Goal: Task Accomplishment & Management: Manage account settings

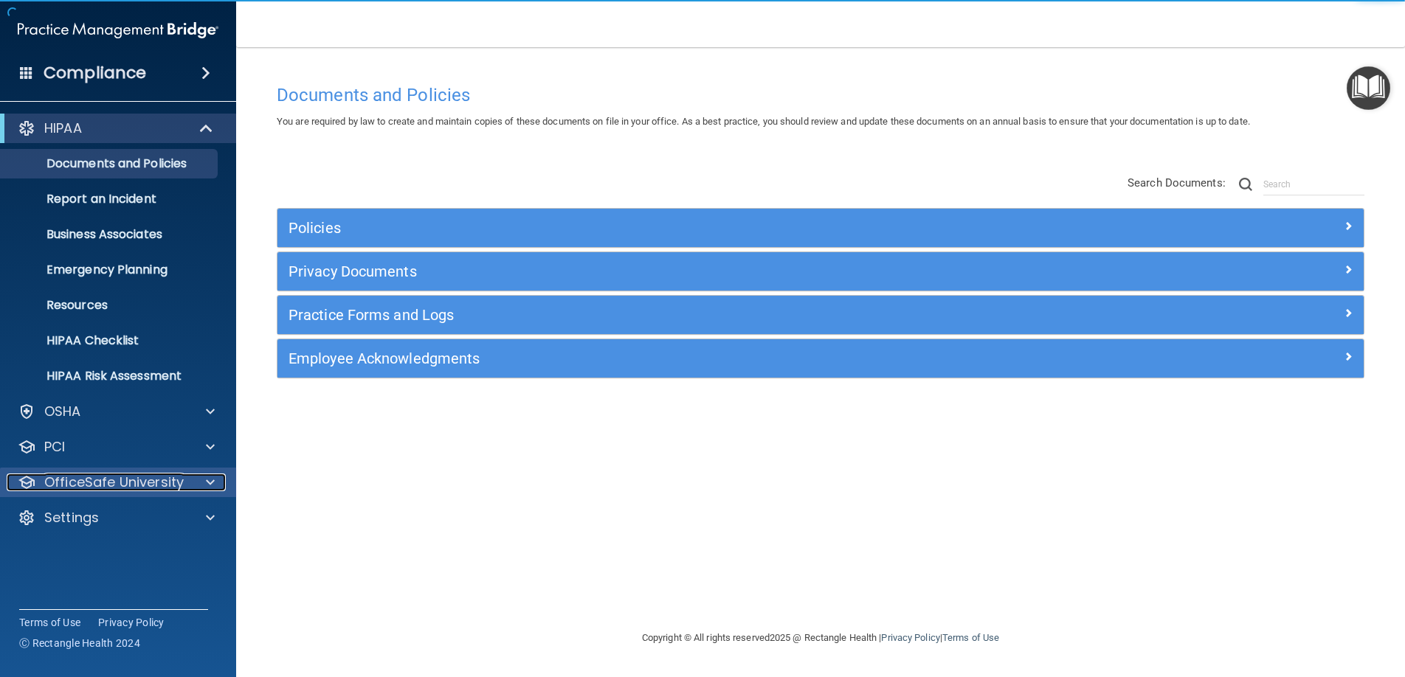
click at [204, 476] on div at bounding box center [208, 483] width 37 height 18
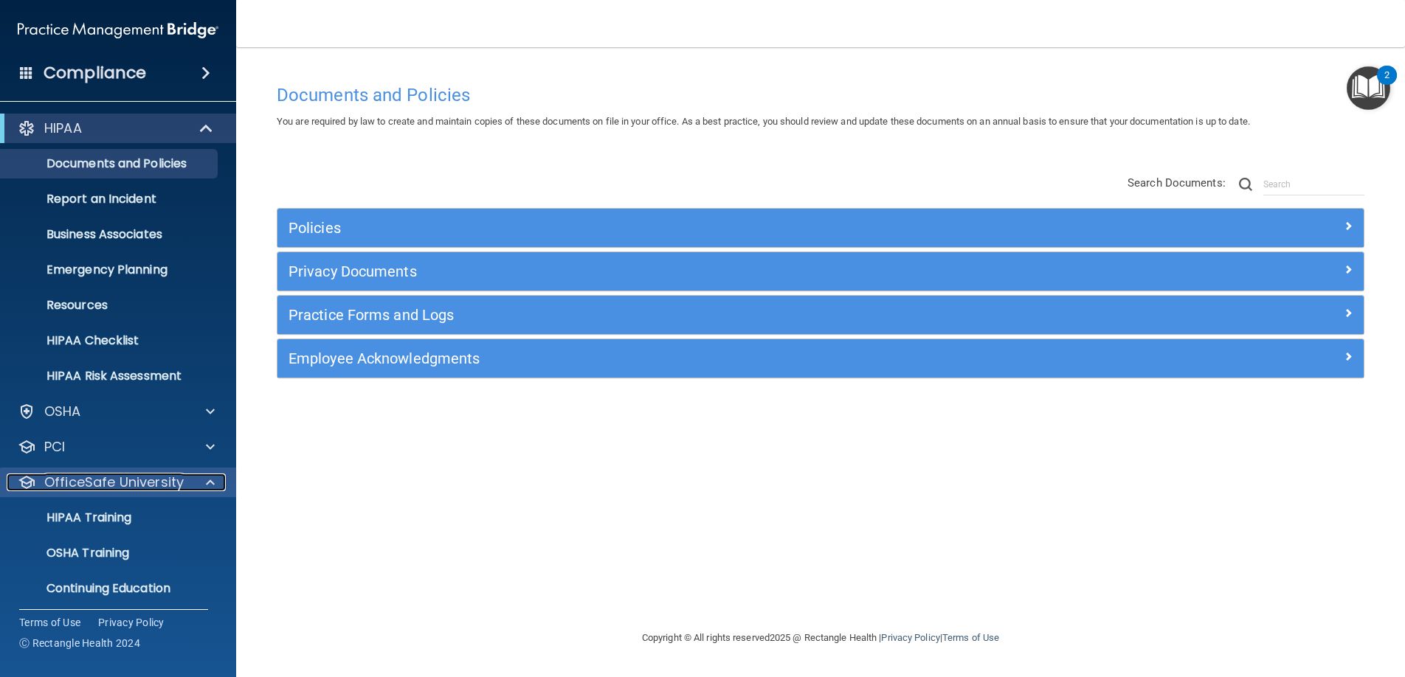
click at [204, 482] on div at bounding box center [208, 483] width 37 height 18
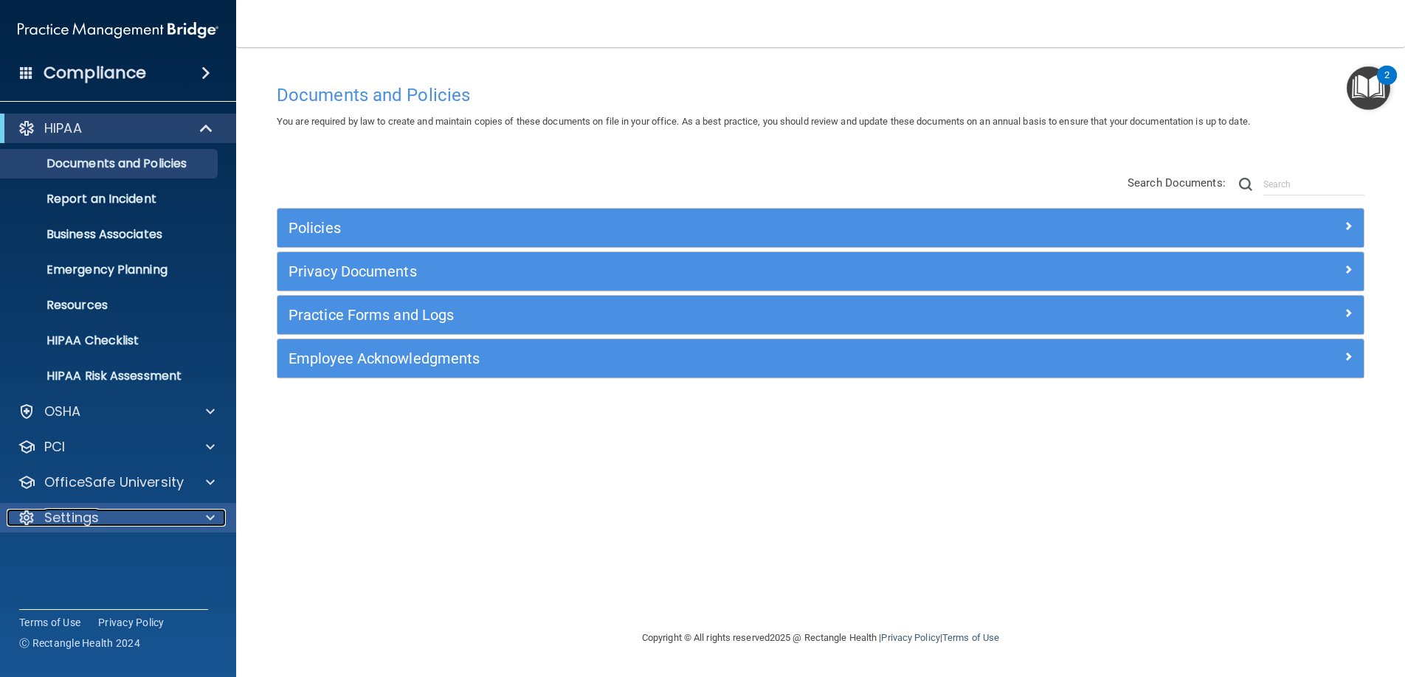
click at [215, 510] on div at bounding box center [208, 518] width 37 height 18
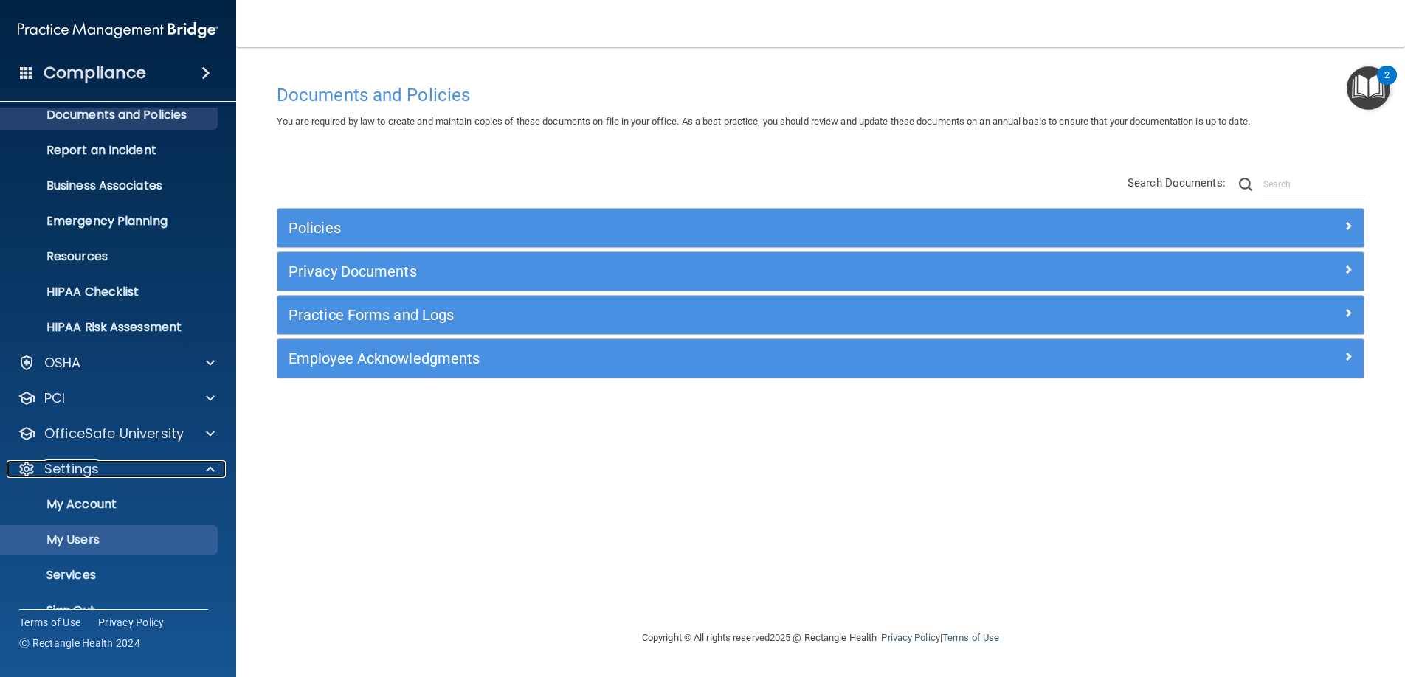
scroll to position [77, 0]
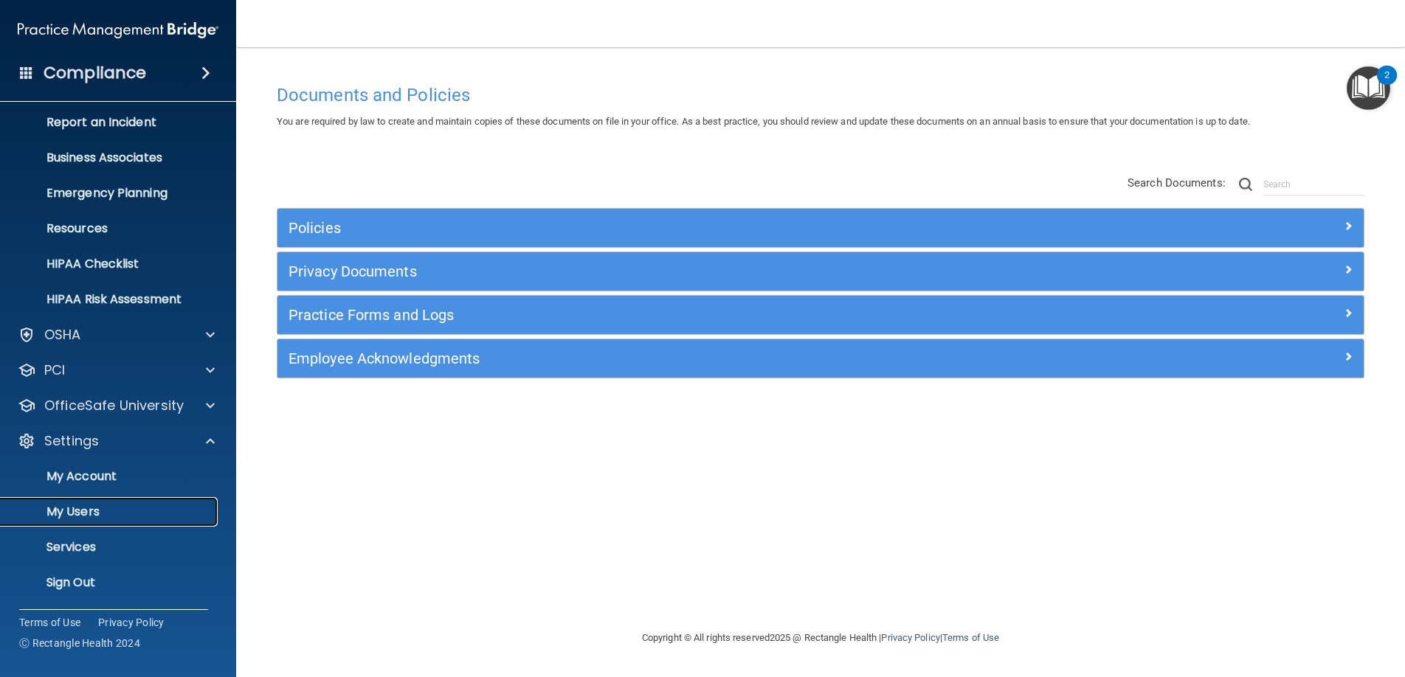
click at [66, 505] on p "My Users" at bounding box center [110, 512] width 201 height 15
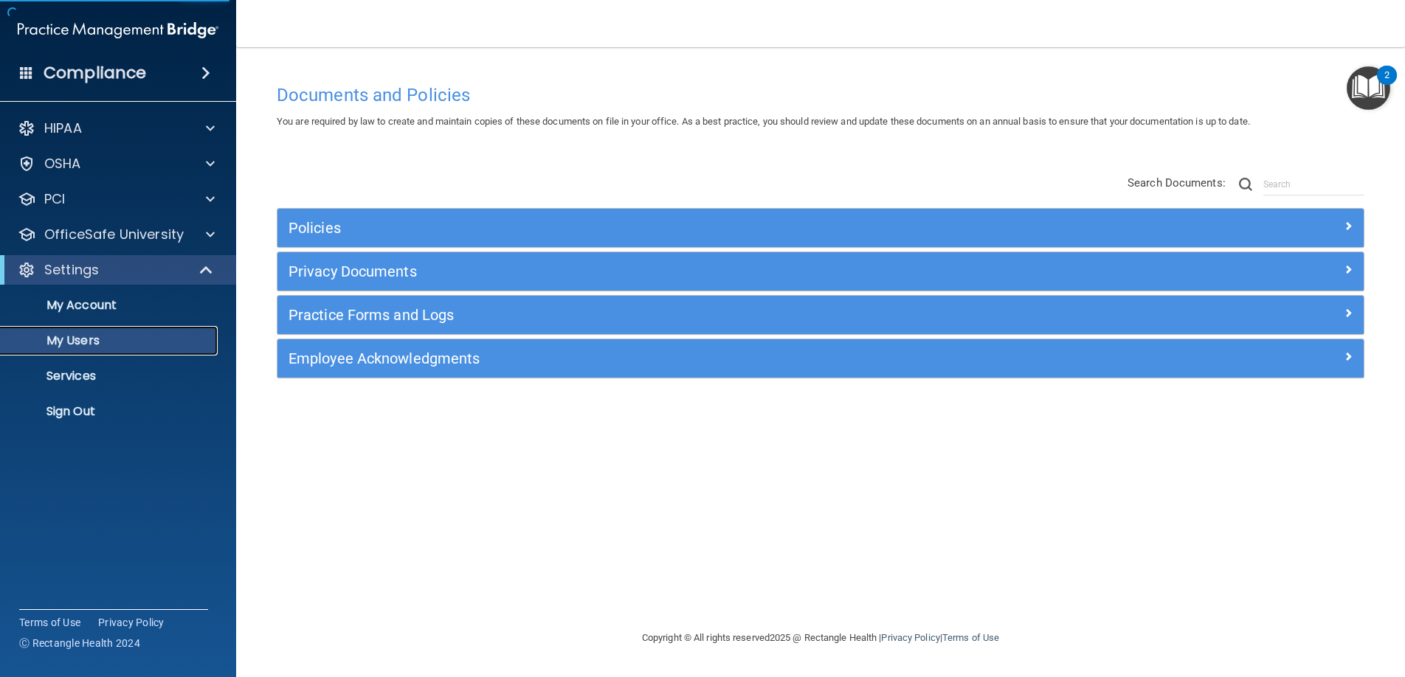
select select "20"
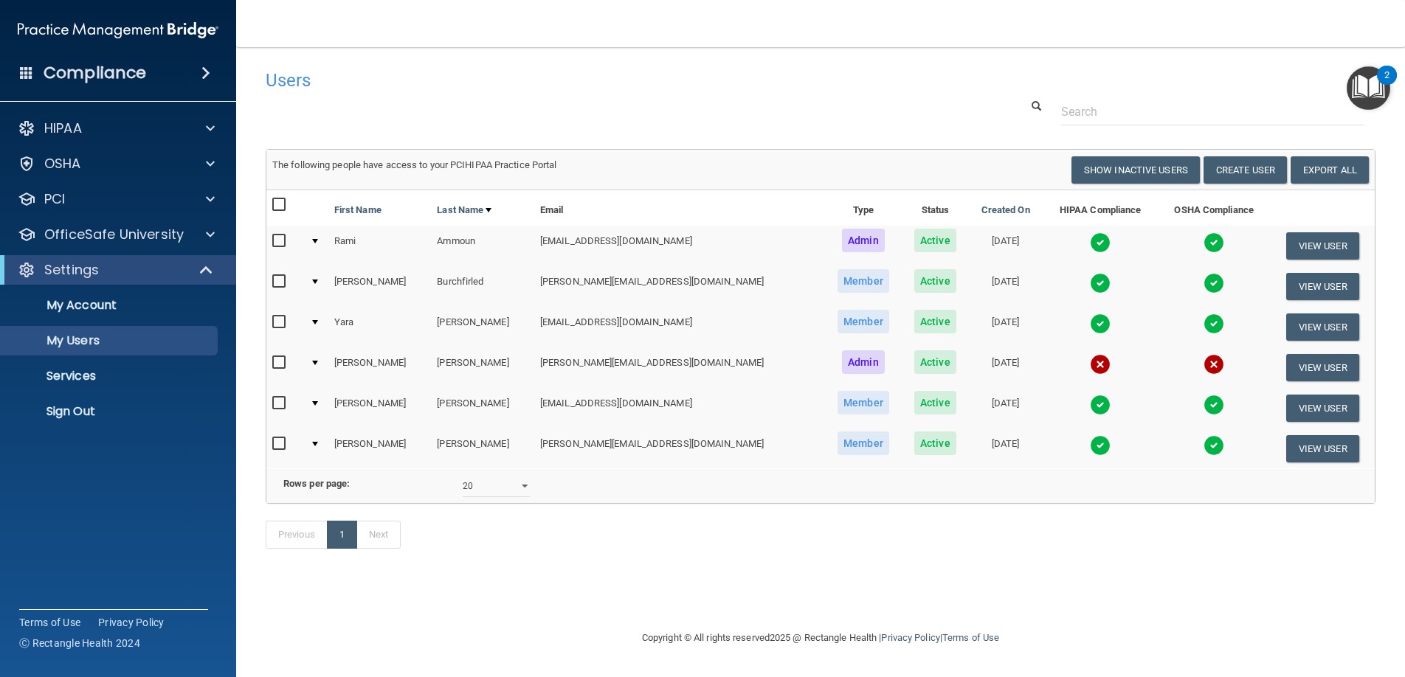
click at [279, 405] on input "checkbox" at bounding box center [280, 404] width 17 height 12
checkbox input "true"
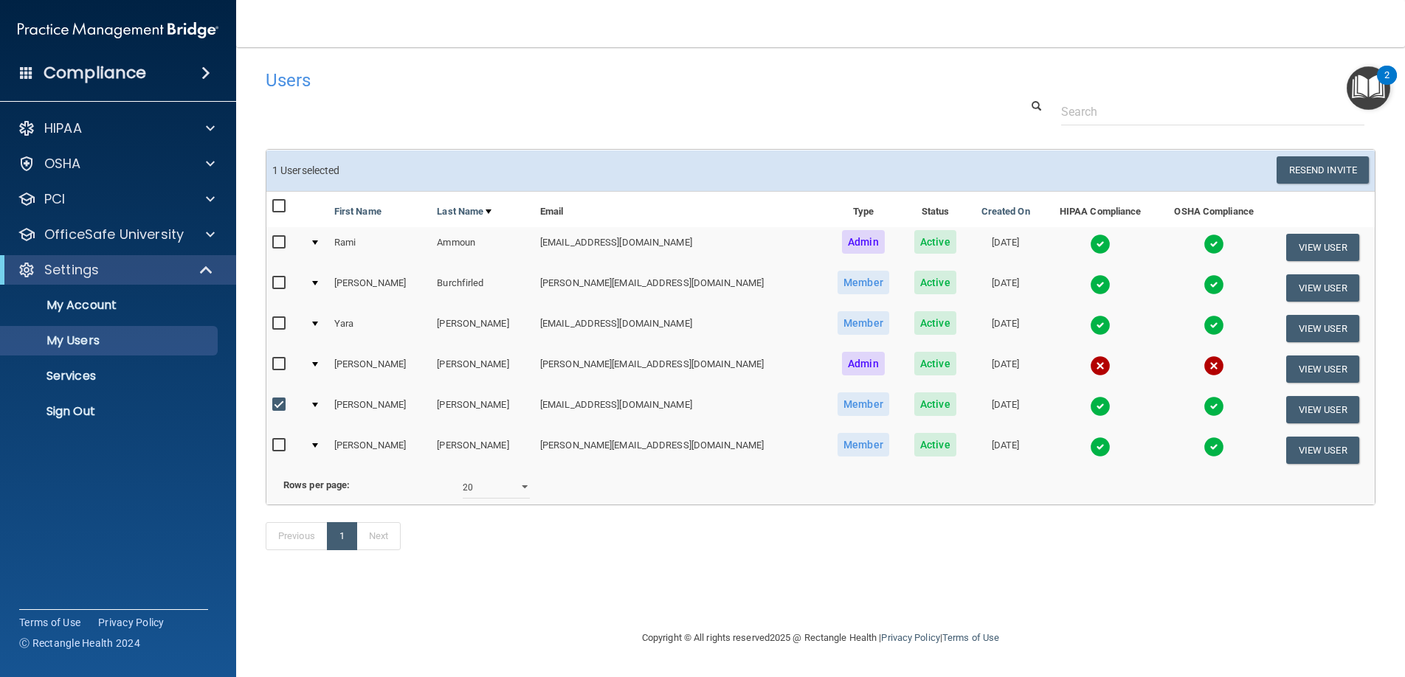
click at [318, 404] on div at bounding box center [315, 405] width 6 height 4
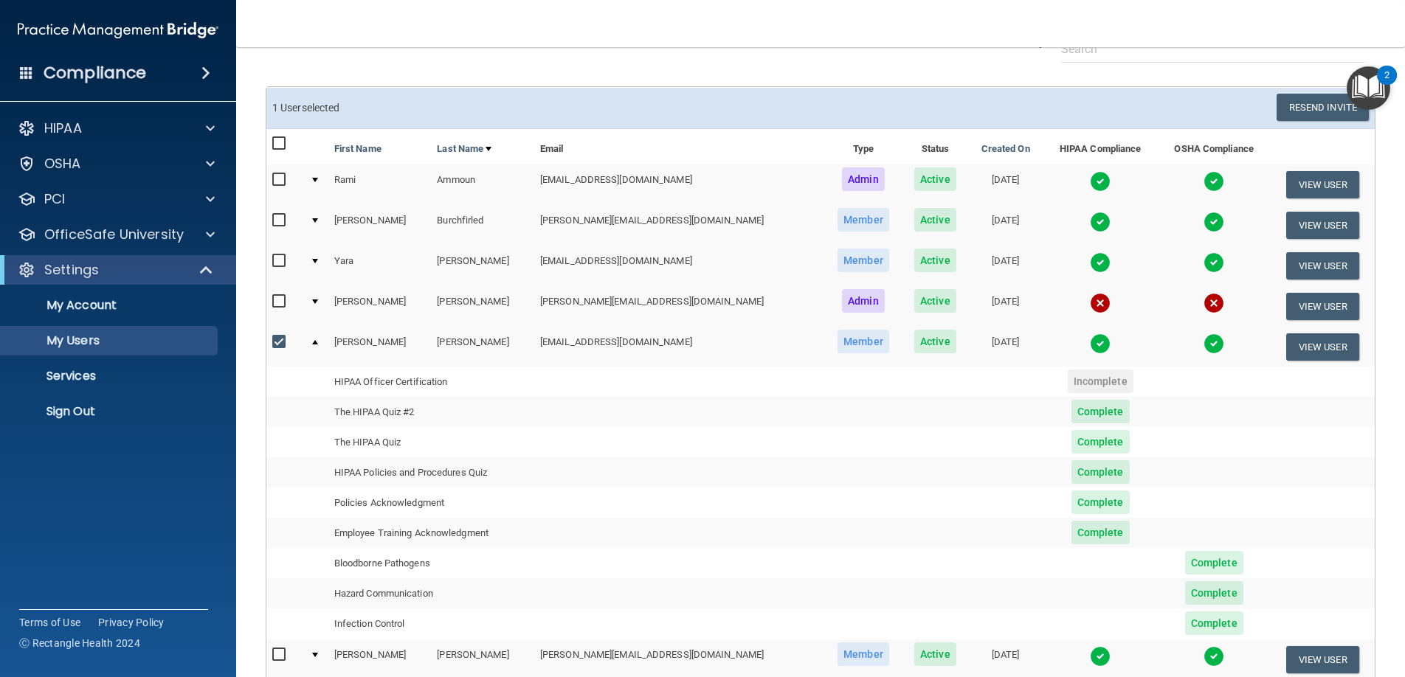
scroll to position [98, 0]
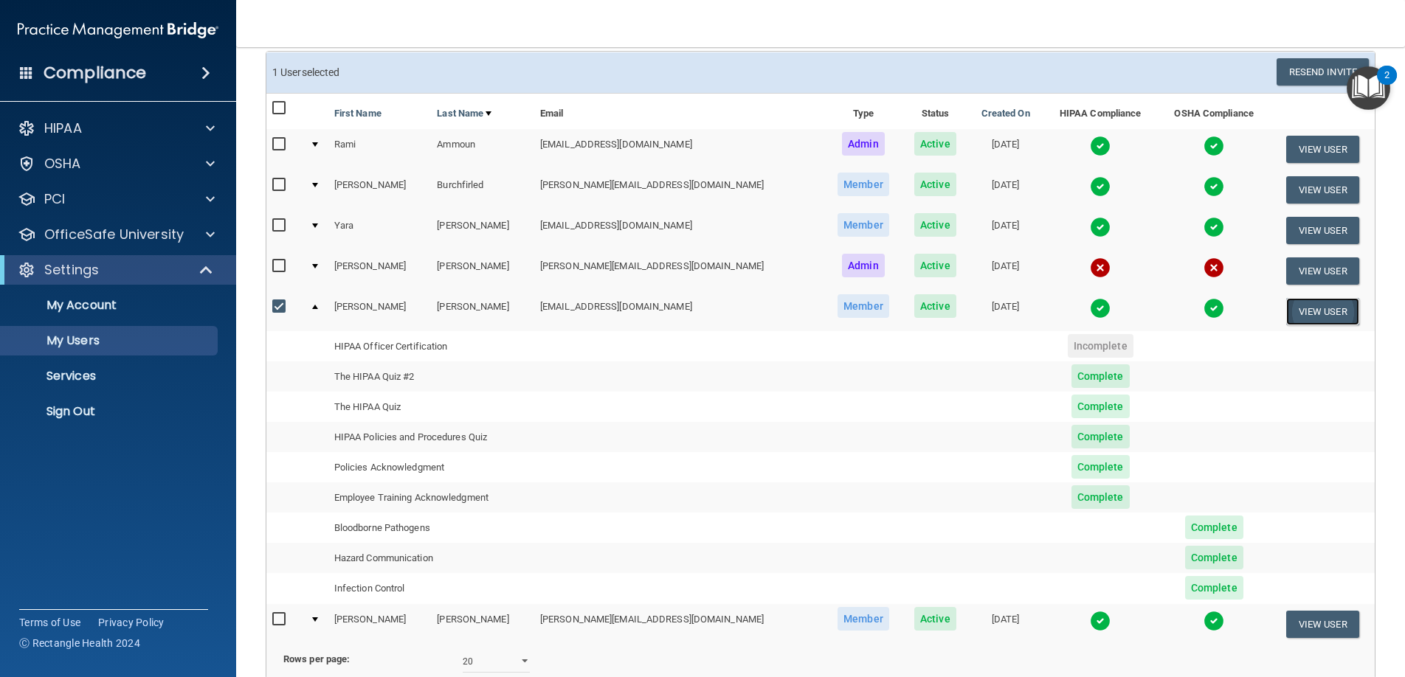
click at [1302, 311] on button "View User" at bounding box center [1322, 311] width 73 height 27
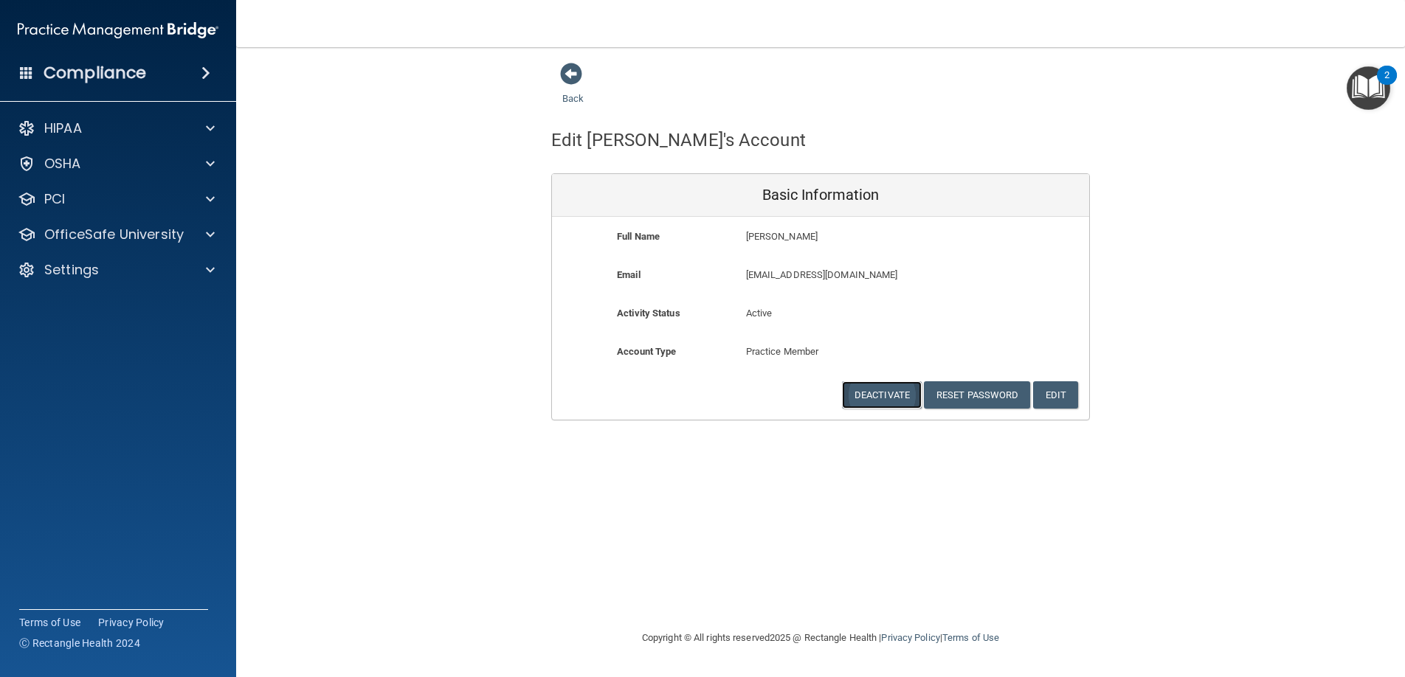
click at [906, 402] on button "Deactivate" at bounding box center [882, 394] width 80 height 27
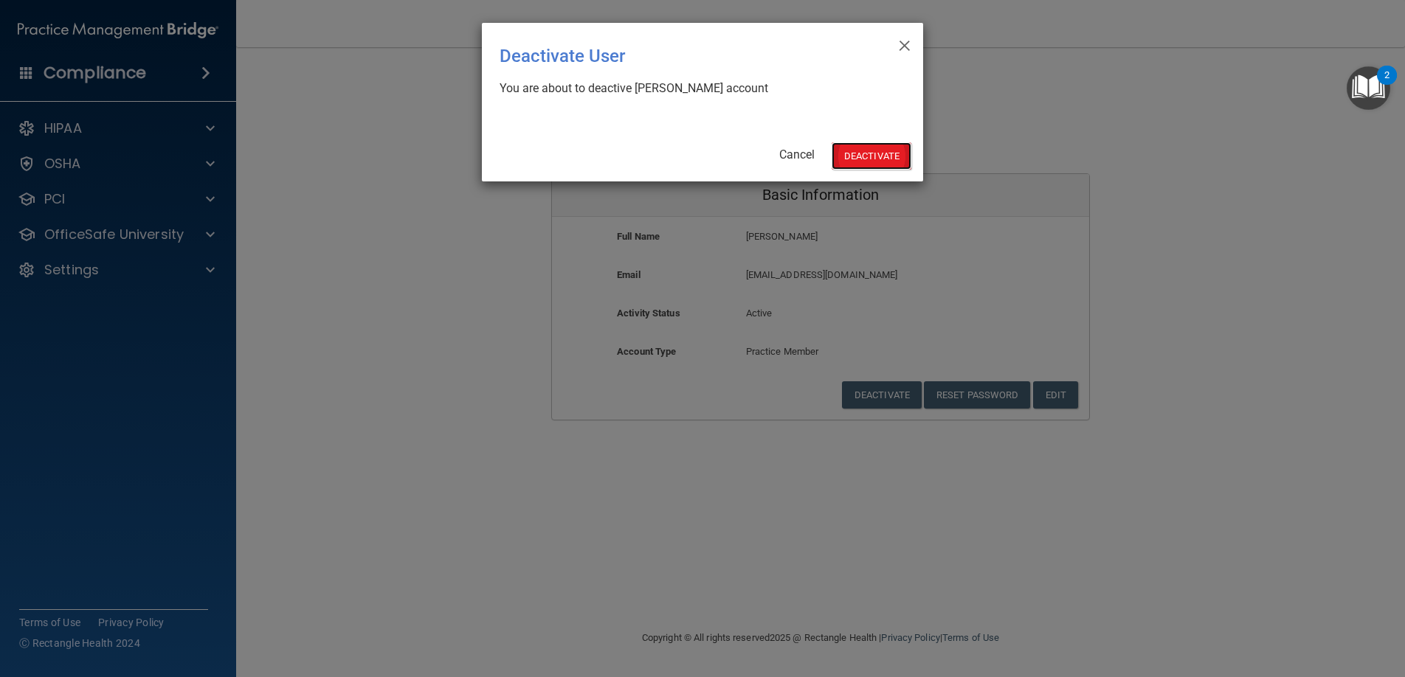
click at [861, 149] on button "Deactivate" at bounding box center [872, 155] width 80 height 27
